Goal: Task Accomplishment & Management: Manage account settings

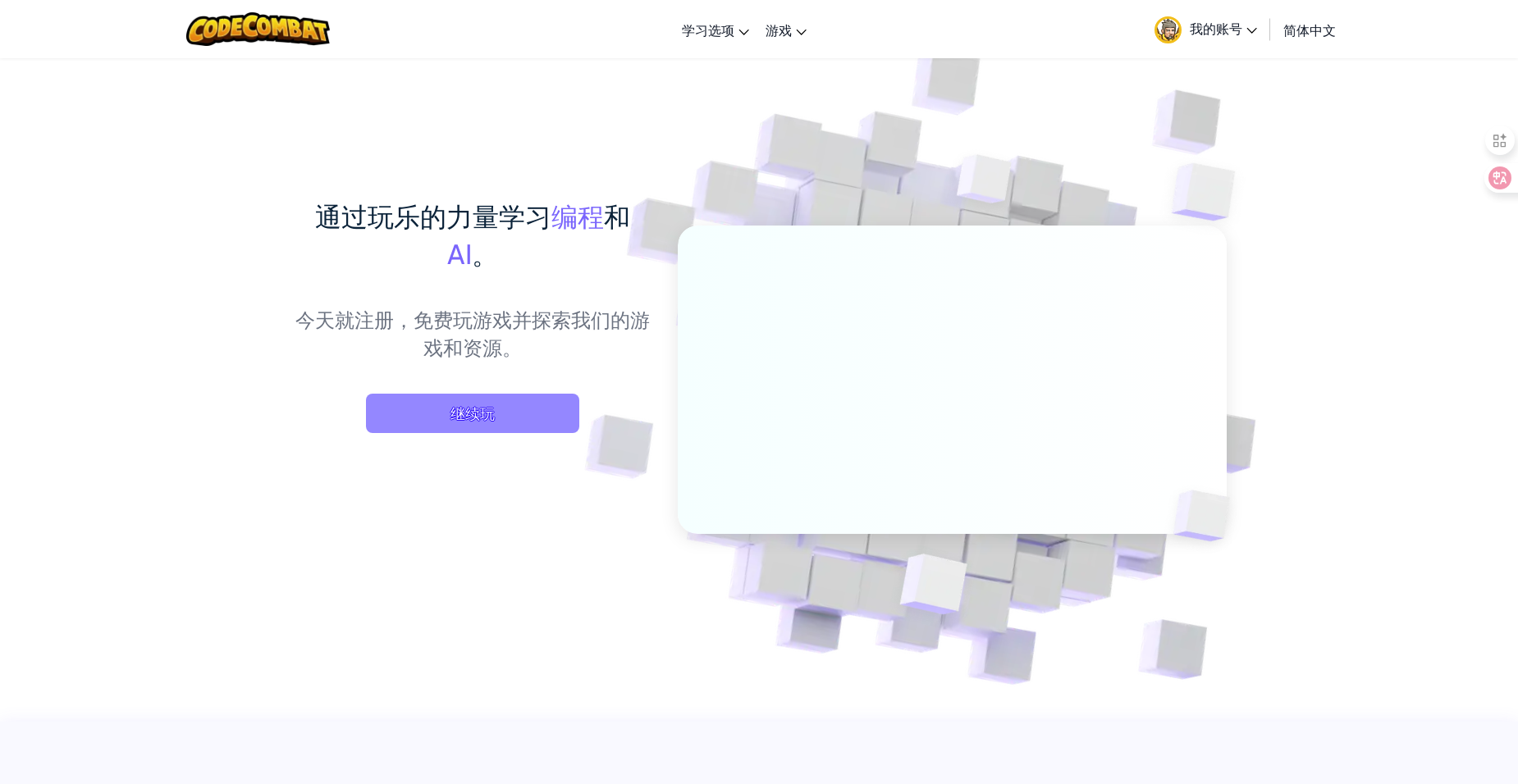
click at [506, 410] on span "继续玩" at bounding box center [472, 413] width 214 height 39
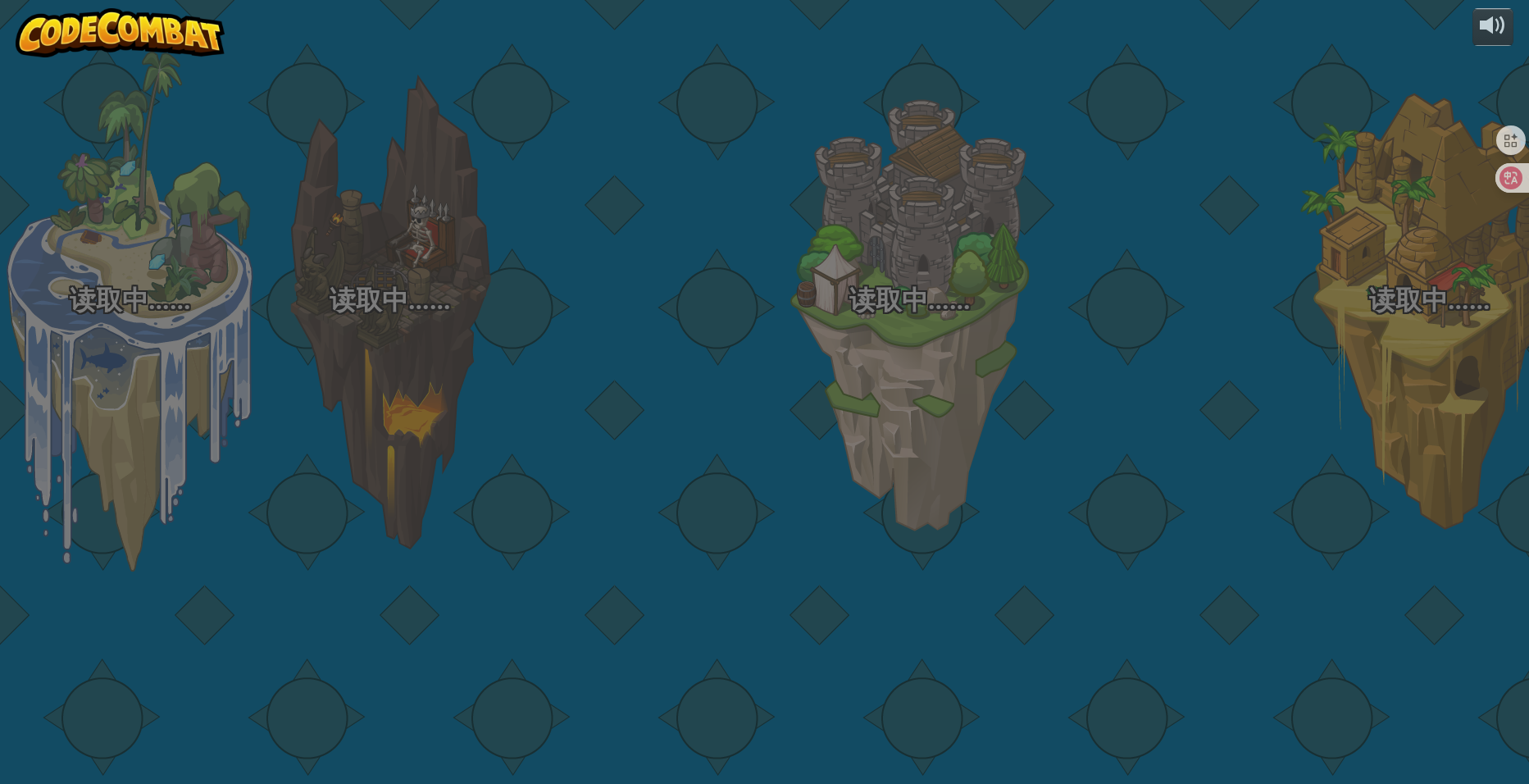
select select "zh-HANS"
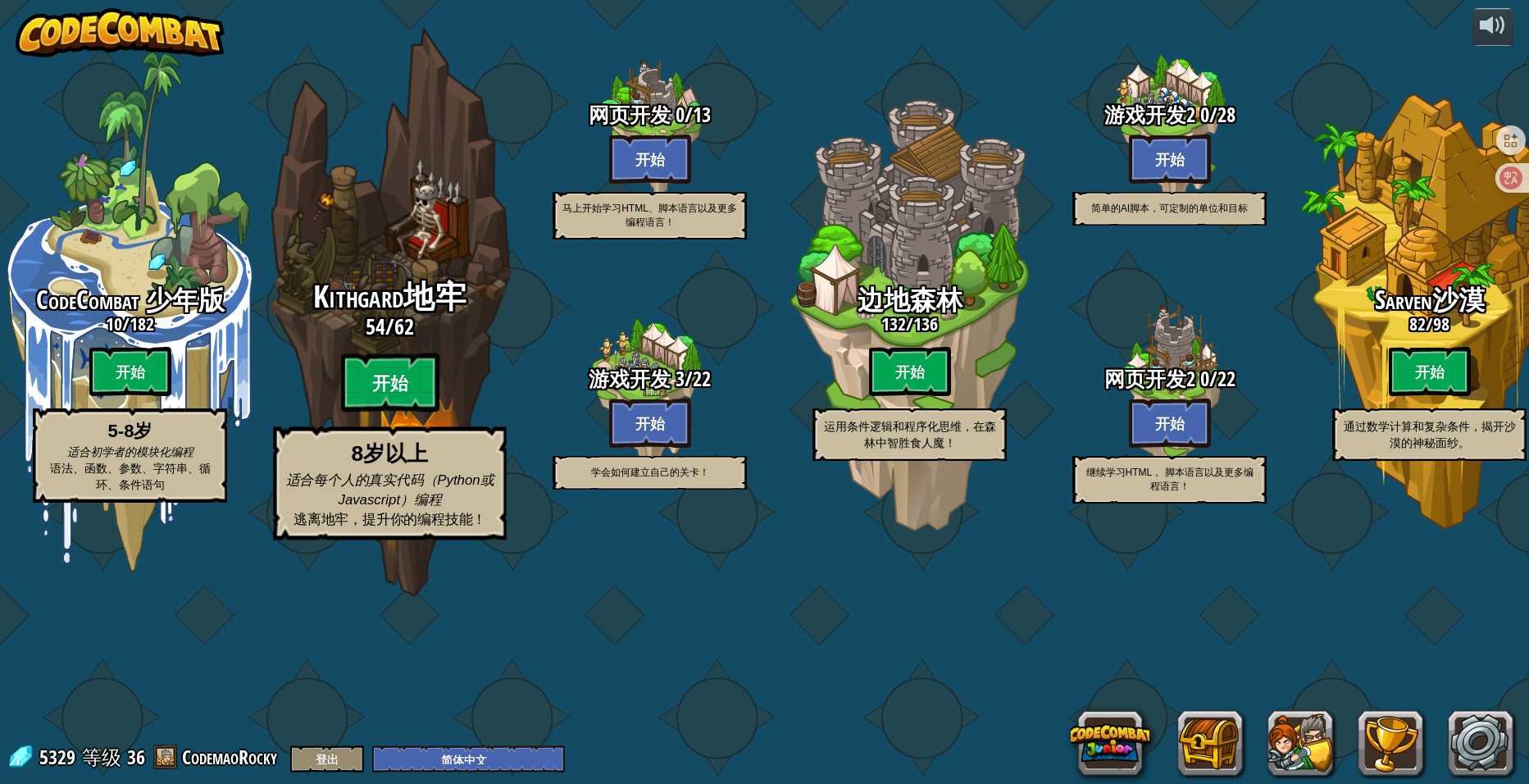
click at [373, 412] on btn "开始" at bounding box center [390, 382] width 98 height 59
select select "zh-HANS"
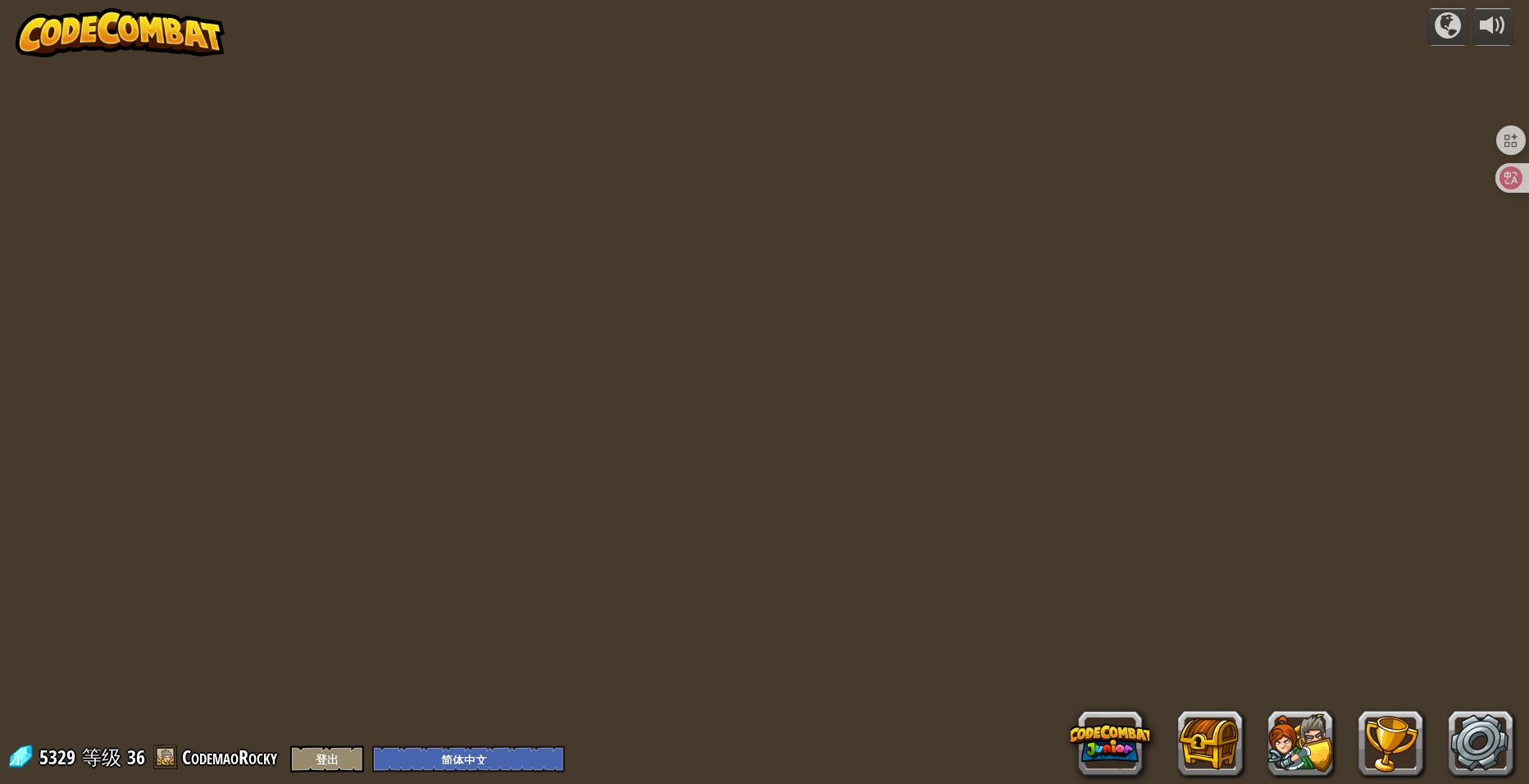
select select "zh-HANS"
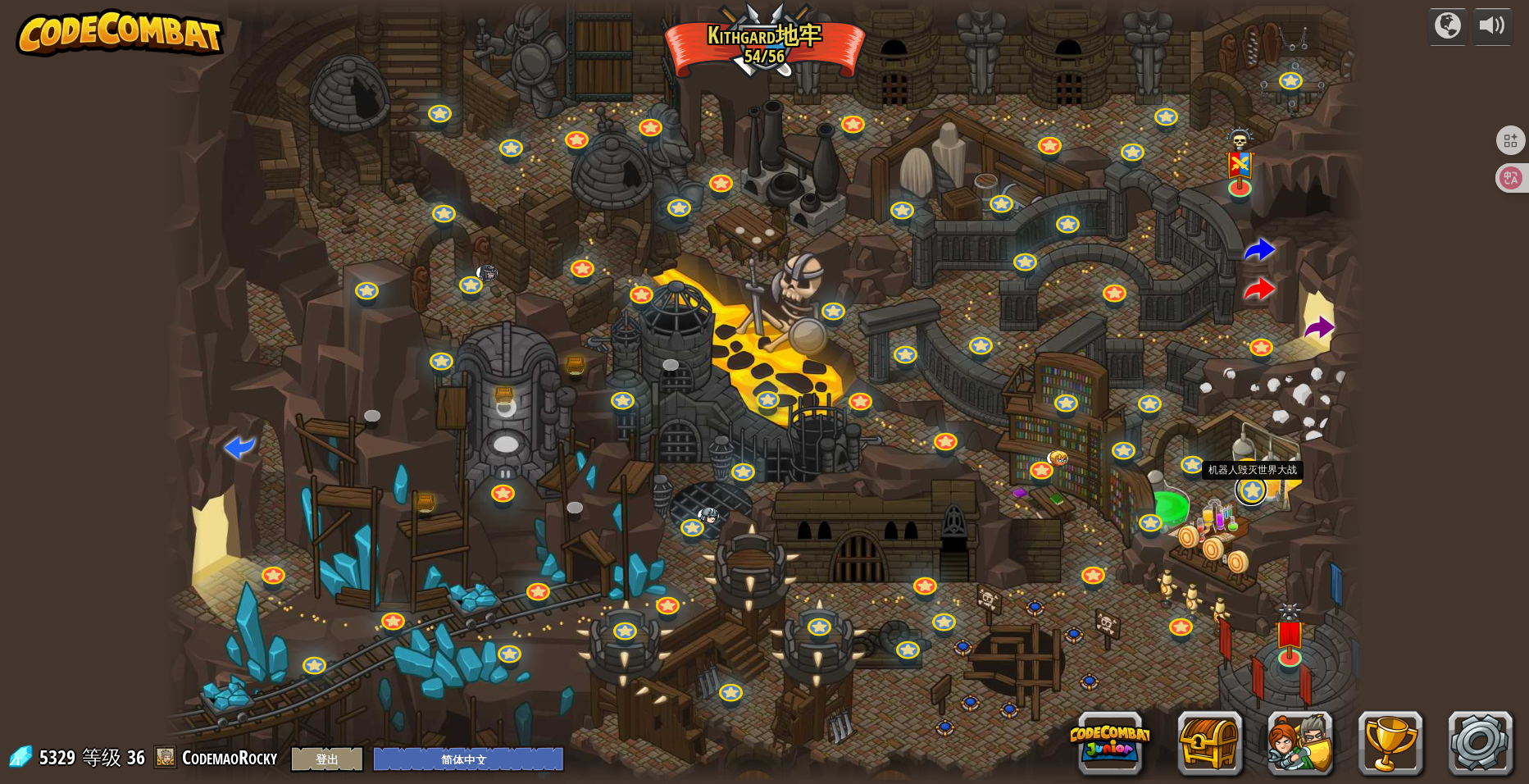
click at [1252, 495] on link at bounding box center [1251, 490] width 33 height 33
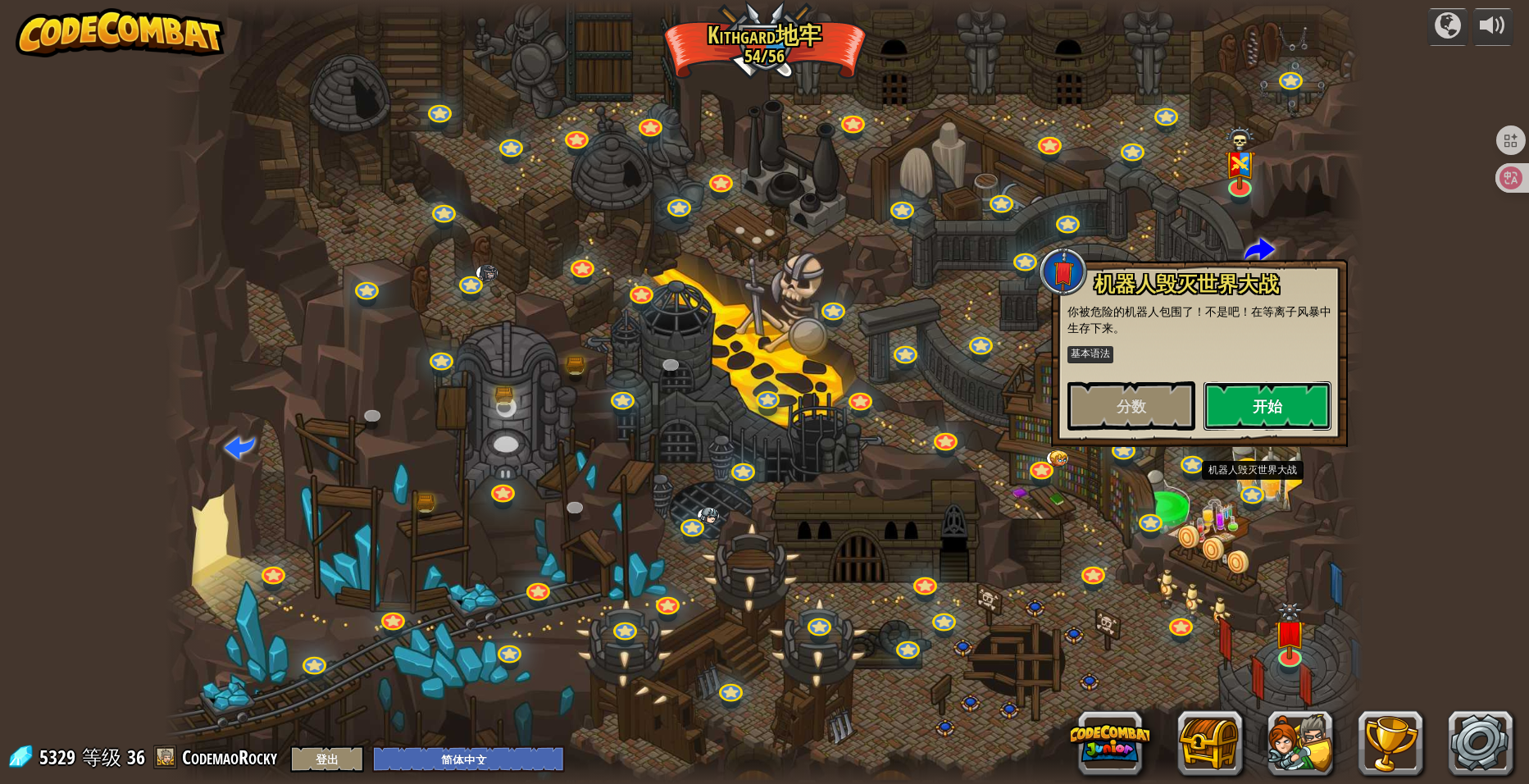
click at [1240, 398] on button "开始" at bounding box center [1267, 406] width 128 height 49
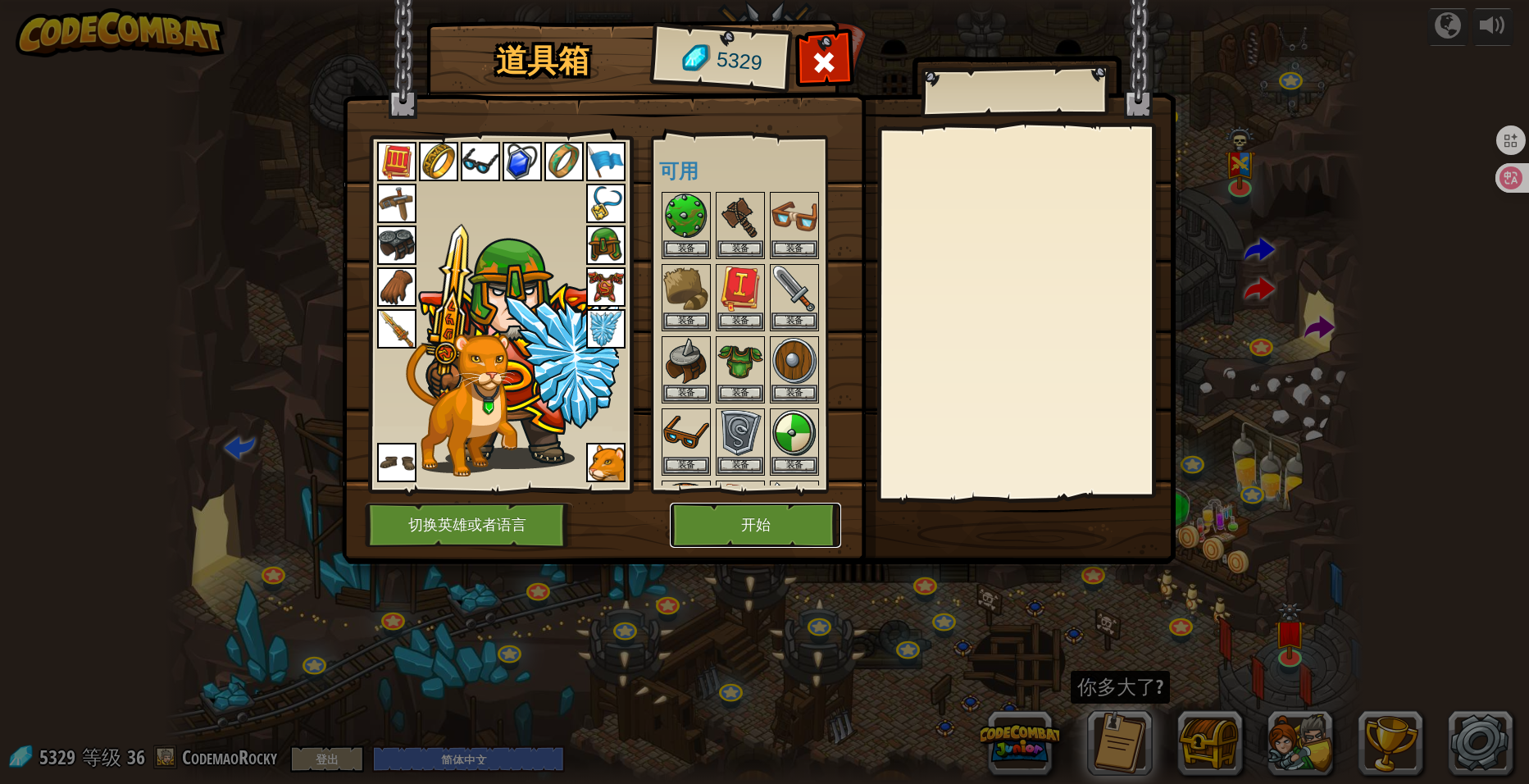
click at [793, 544] on button "开始" at bounding box center [756, 525] width 172 height 45
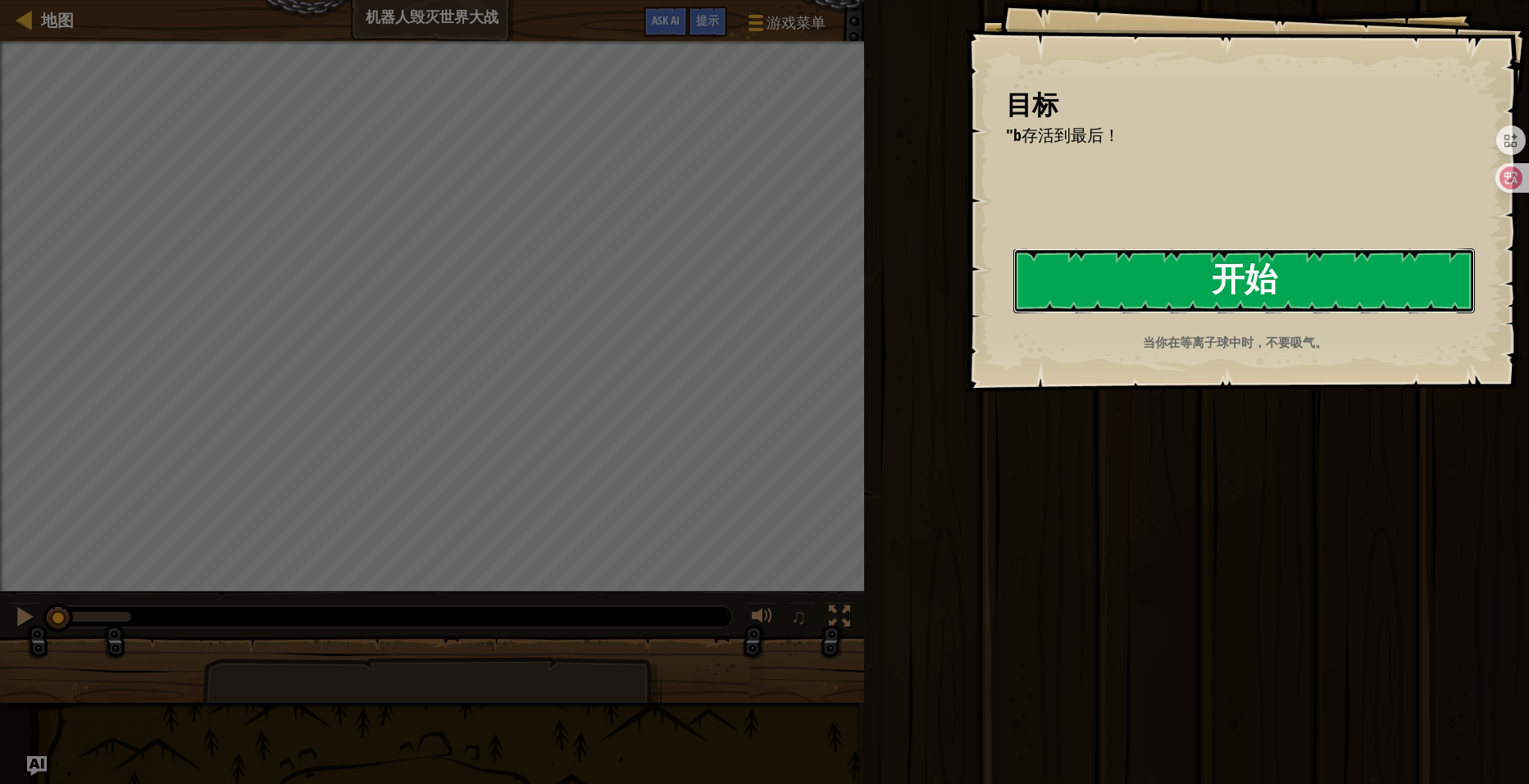
click at [1047, 313] on button "开始" at bounding box center [1243, 281] width 461 height 64
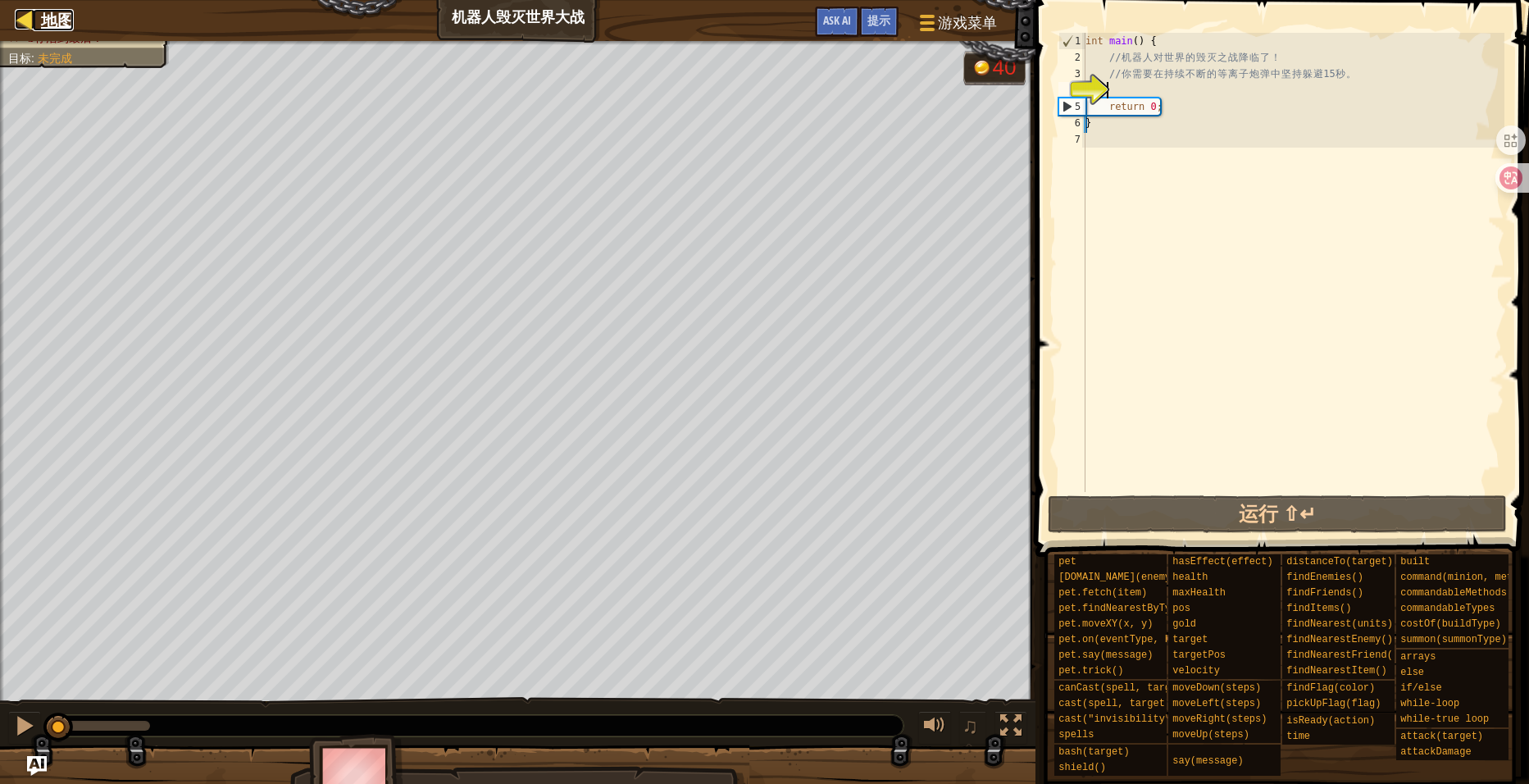
click at [34, 28] on div at bounding box center [24, 19] width 20 height 20
select select "zh-HANS"
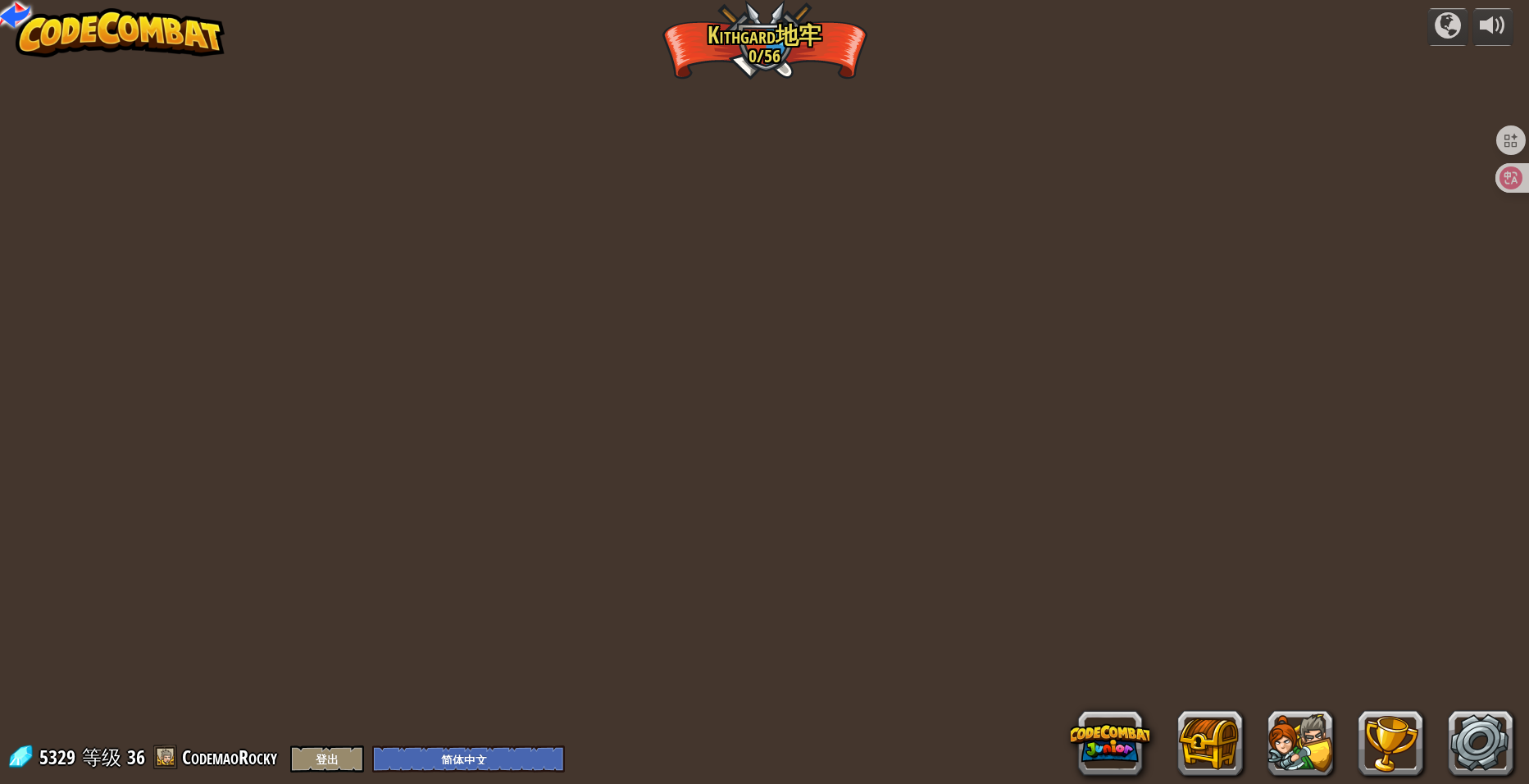
select select "zh-HANS"
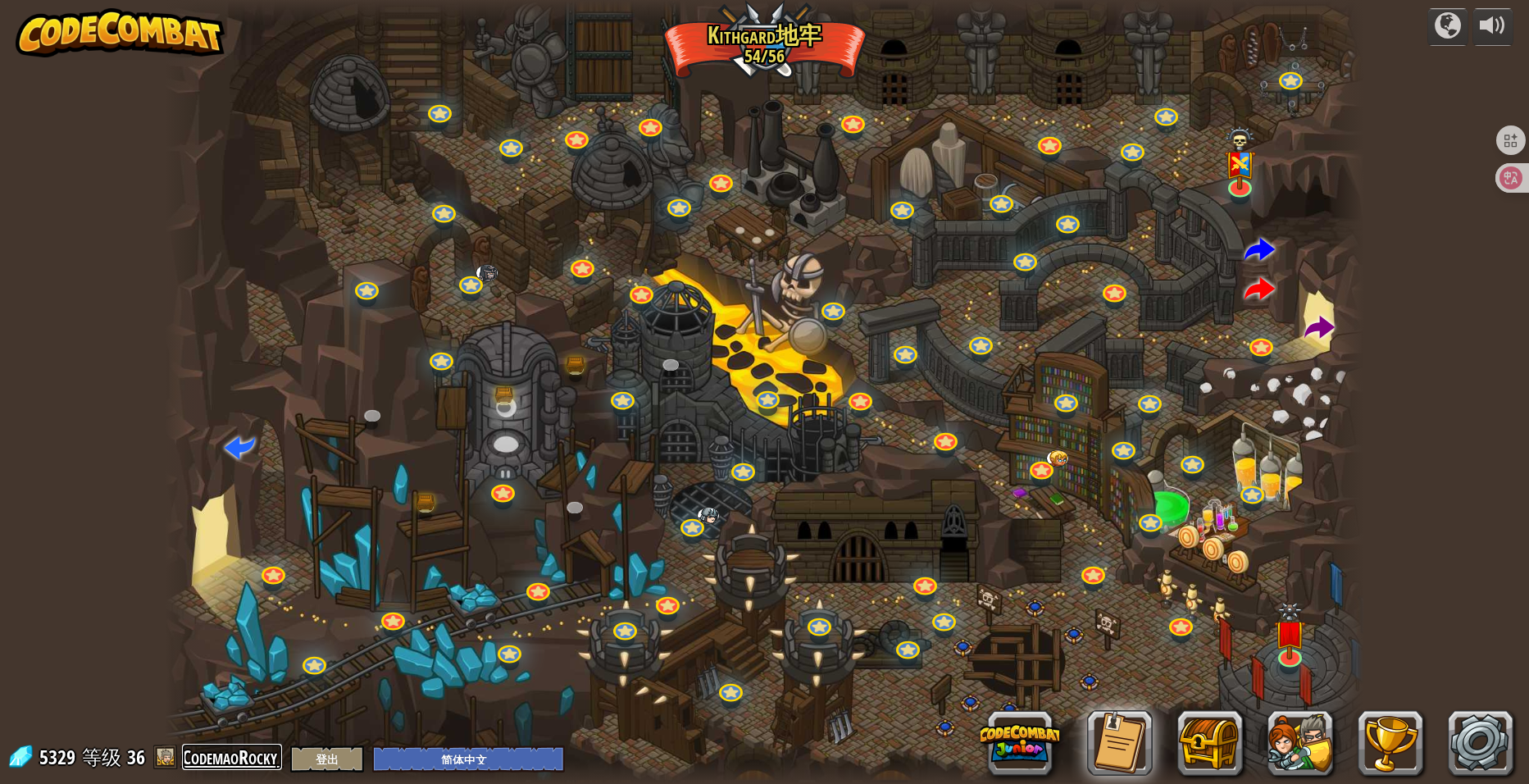
click at [209, 754] on link "CodemaoRocky" at bounding box center [232, 757] width 100 height 26
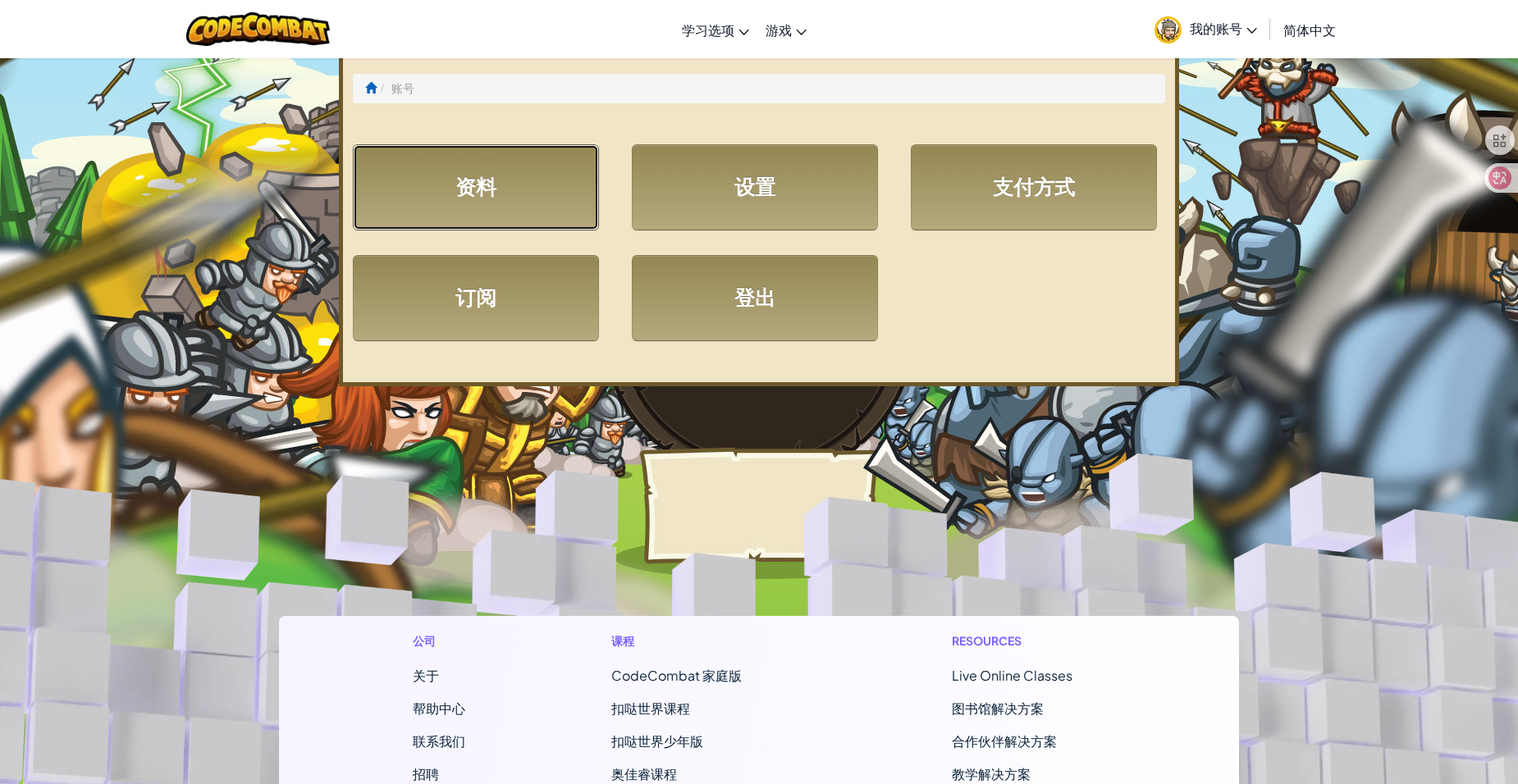
click at [455, 162] on link "资料" at bounding box center [476, 187] width 246 height 86
